Goal: Entertainment & Leisure: Consume media (video, audio)

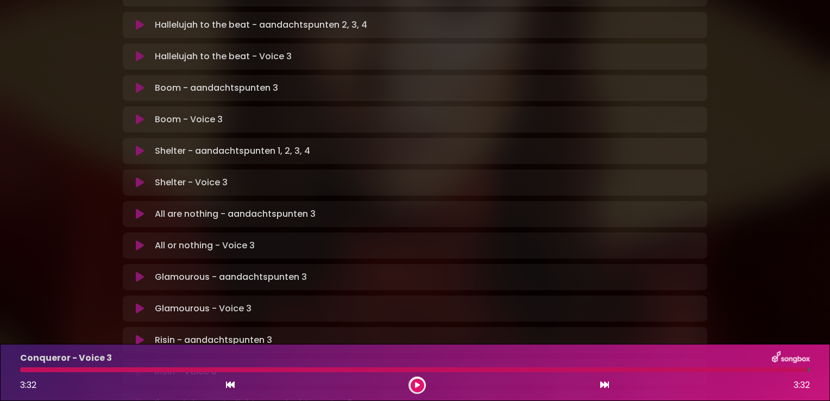
scroll to position [586, 0]
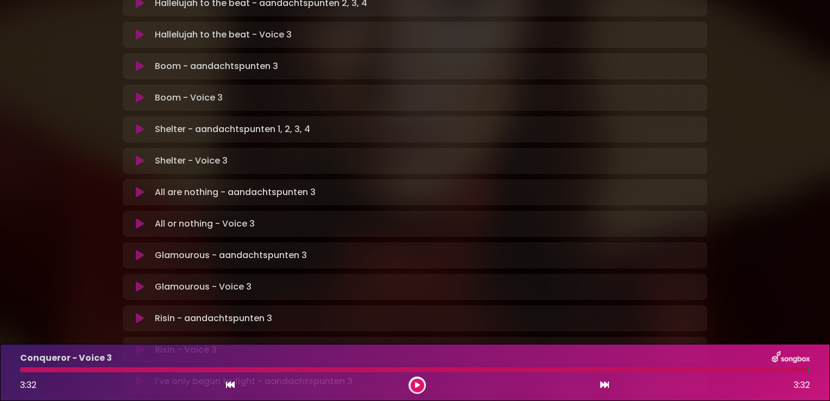
click at [137, 344] on icon at bounding box center [140, 349] width 8 height 11
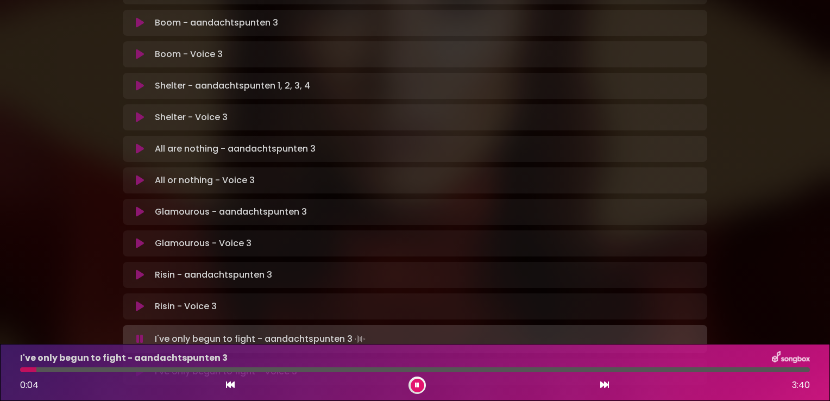
scroll to position [651, 0]
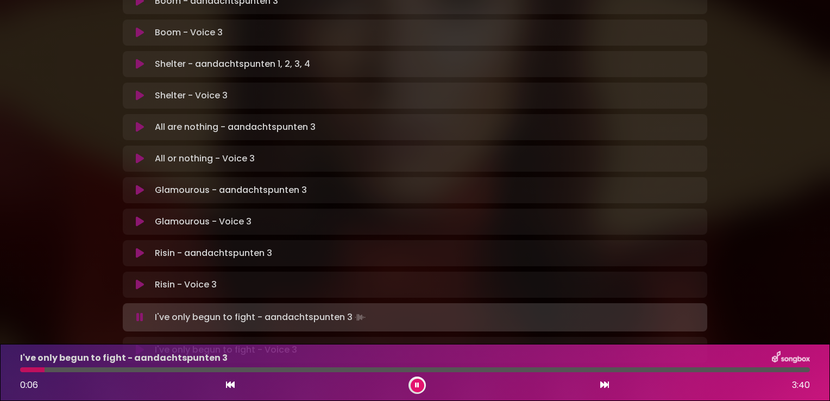
click at [139, 344] on icon at bounding box center [140, 349] width 8 height 11
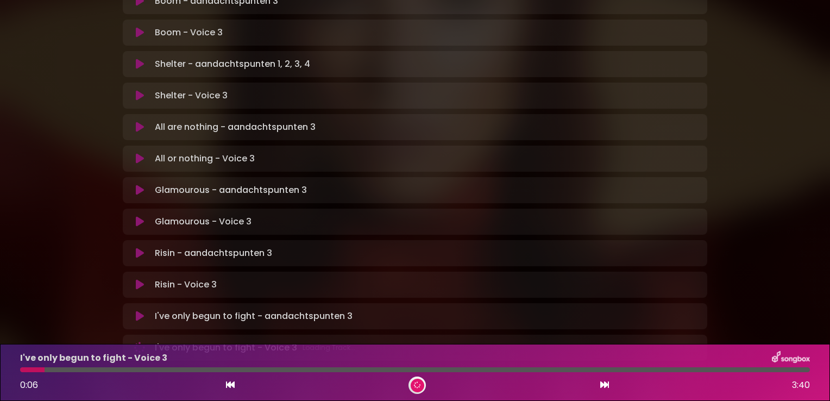
click at [137, 341] on icon at bounding box center [139, 347] width 13 height 13
click at [138, 216] on icon at bounding box center [140, 221] width 8 height 11
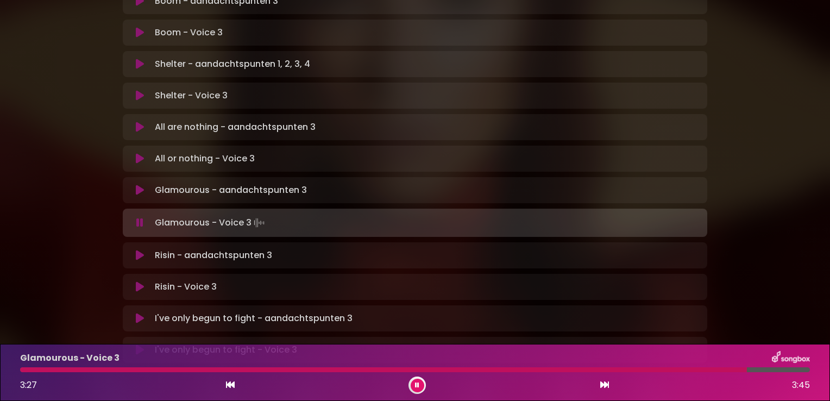
click at [138, 217] on icon at bounding box center [139, 222] width 7 height 11
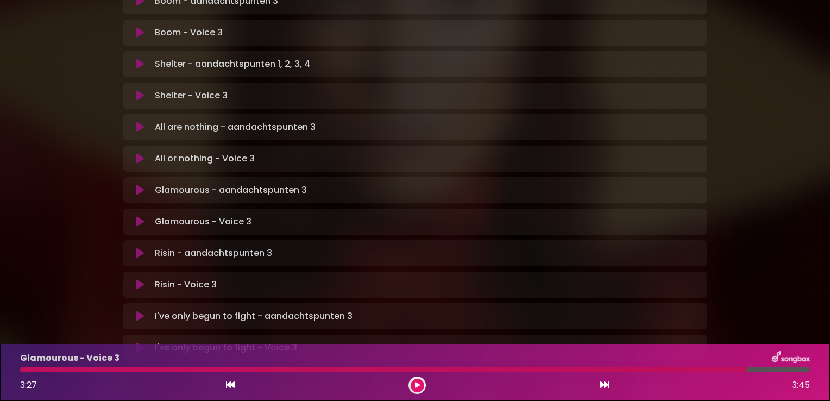
click at [136, 153] on icon at bounding box center [140, 158] width 8 height 11
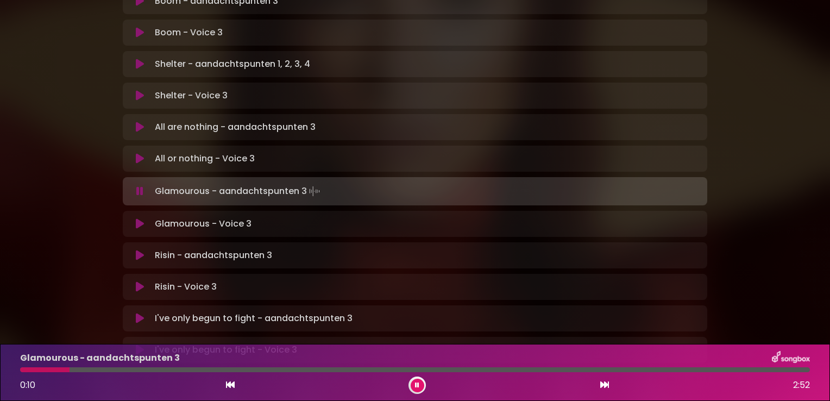
click at [138, 90] on icon at bounding box center [140, 95] width 8 height 11
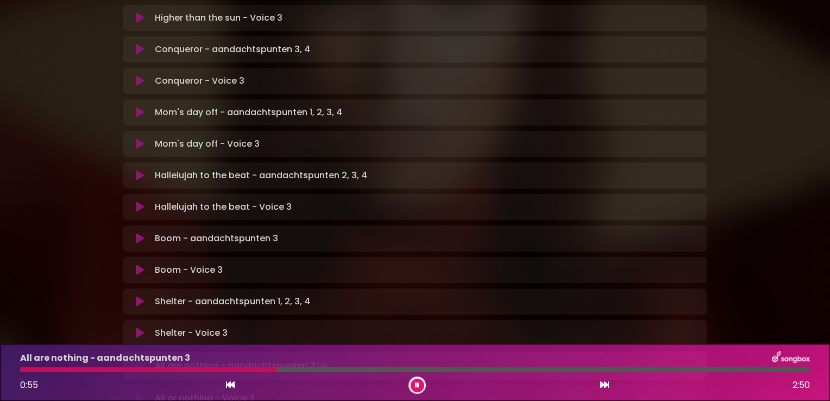
scroll to position [413, 0]
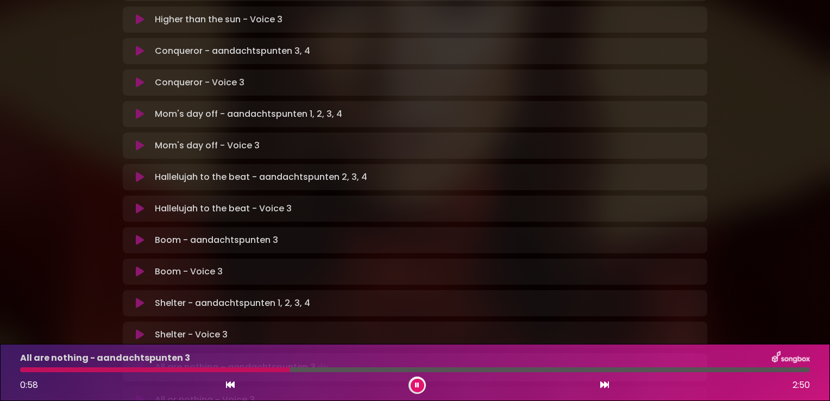
click at [137, 266] on icon at bounding box center [140, 271] width 8 height 11
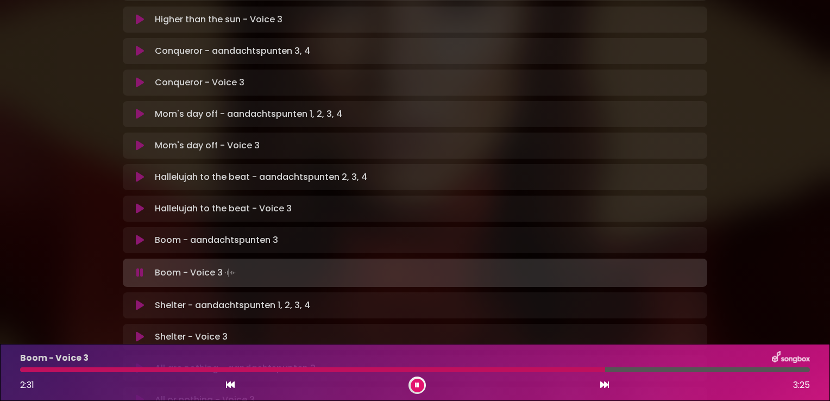
click at [137, 267] on icon at bounding box center [139, 272] width 7 height 11
